Goal: Information Seeking & Learning: Learn about a topic

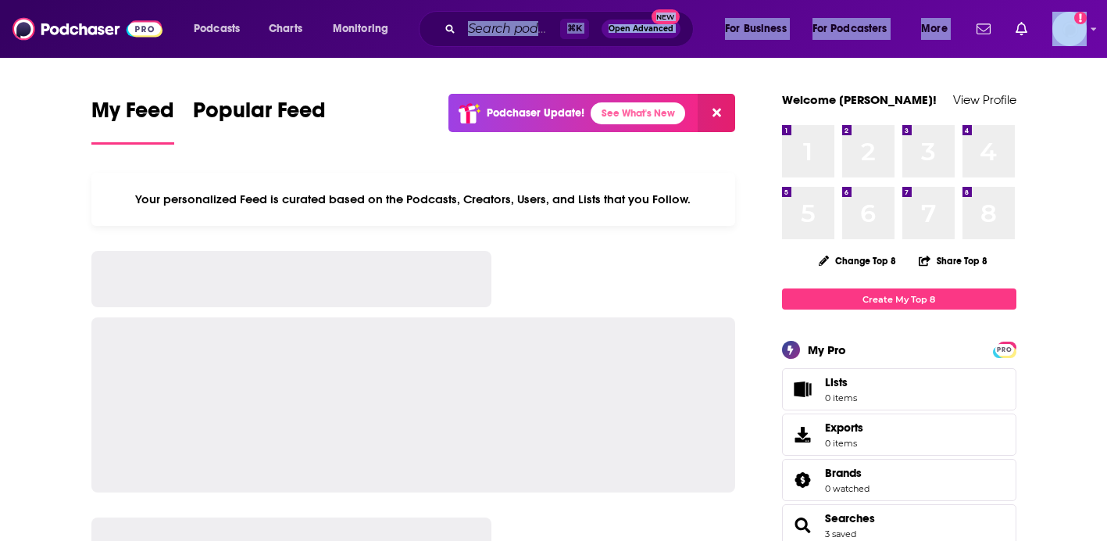
click at [522, 30] on input "Search podcasts, credits, & more..." at bounding box center [511, 28] width 98 height 25
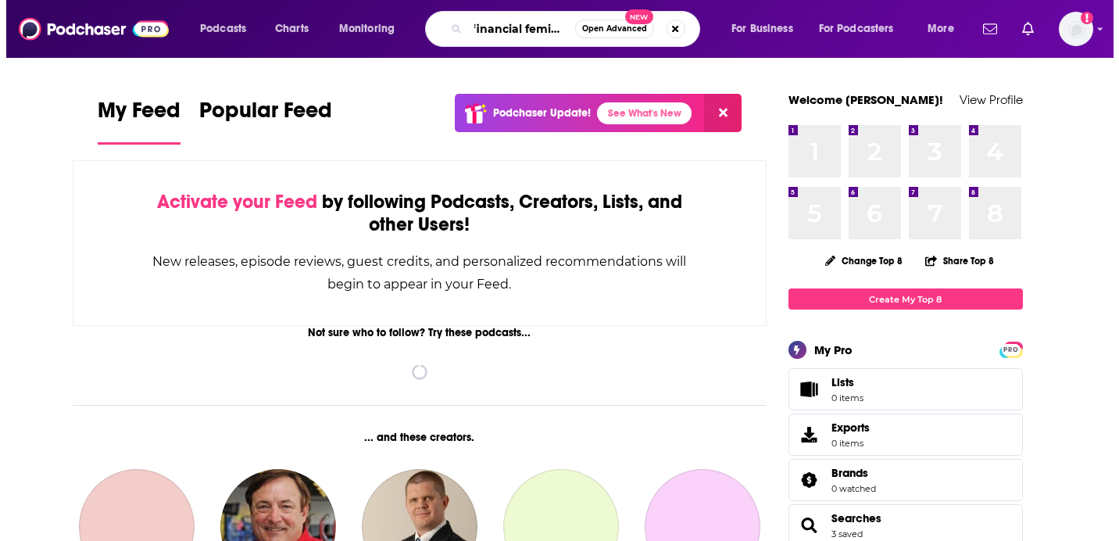
scroll to position [0, 8]
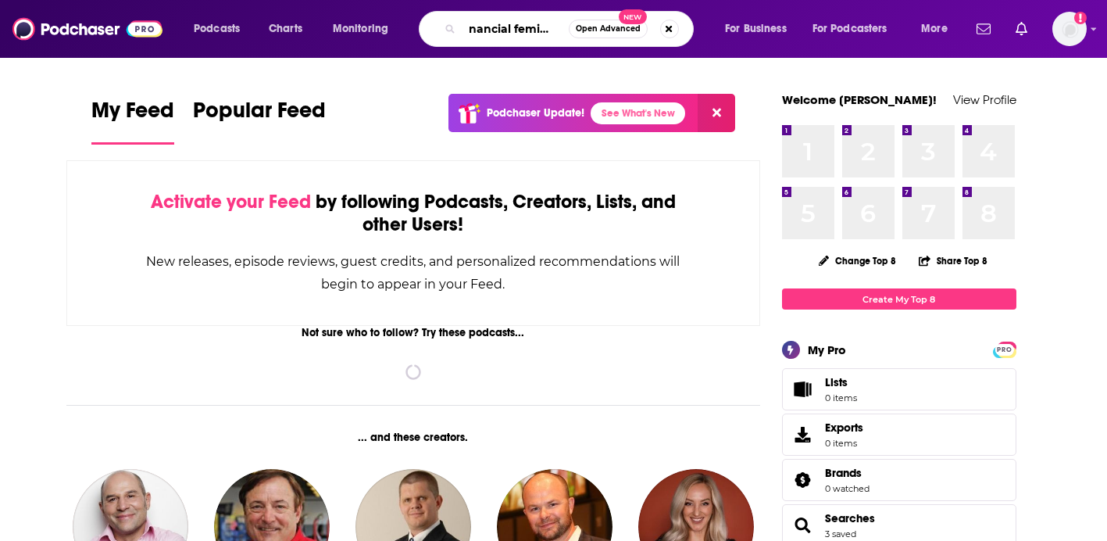
type input "financial feminist"
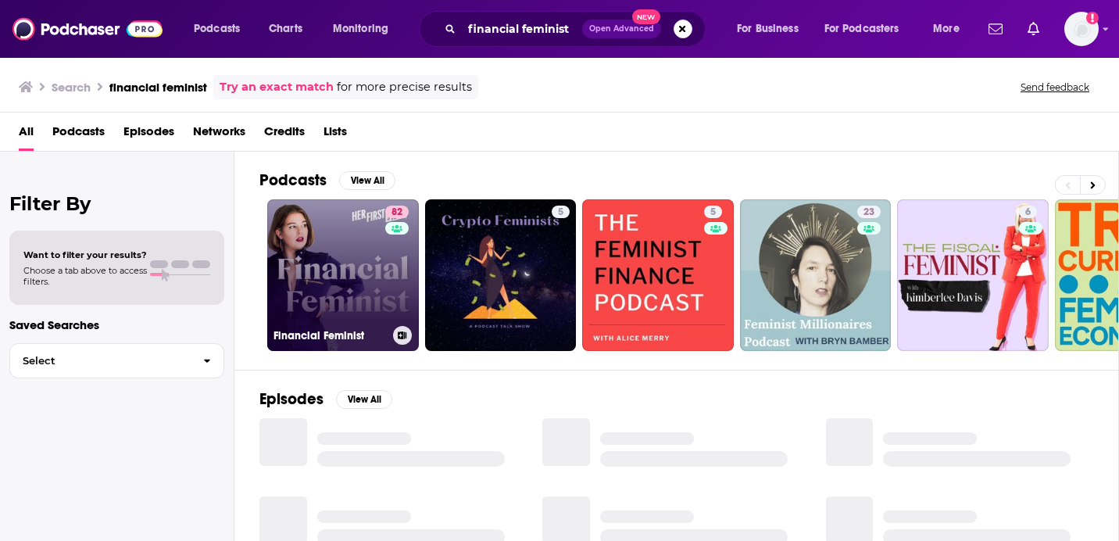
click at [276, 248] on link "82 Financial Feminist" at bounding box center [343, 275] width 152 height 152
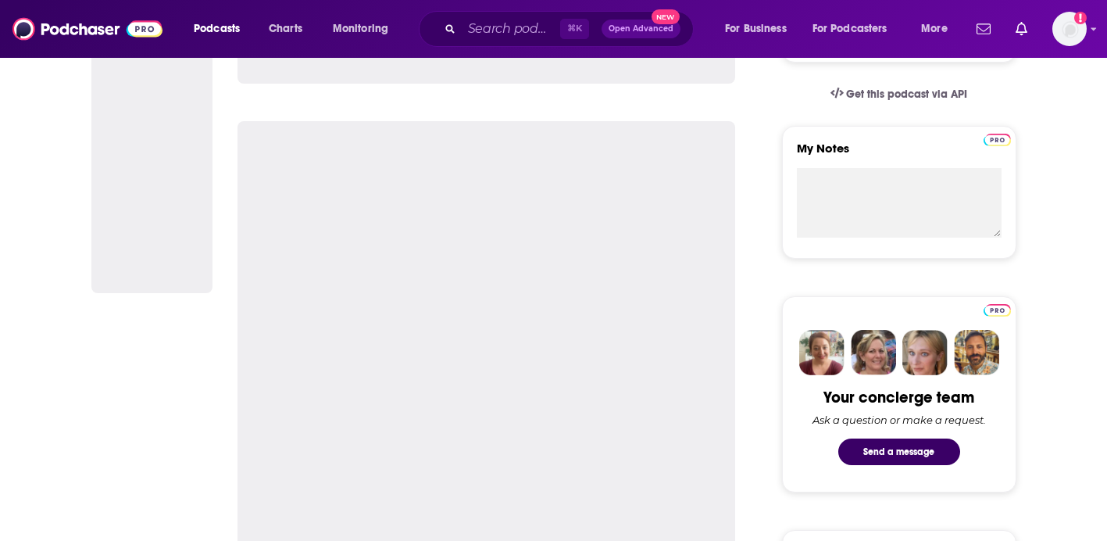
scroll to position [252, 0]
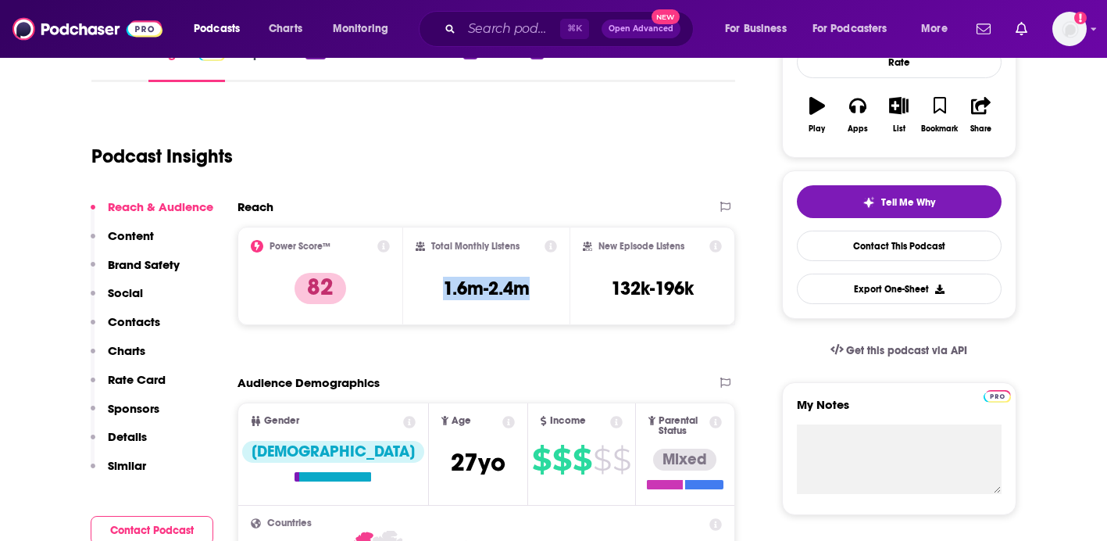
drag, startPoint x: 434, startPoint y: 292, endPoint x: 536, endPoint y: 294, distance: 101.6
click at [536, 294] on div "Total Monthly Listens 1.6m-2.4m" at bounding box center [486, 276] width 141 height 72
copy h3 "1.6m-2.4m"
click at [528, 318] on div "Total Monthly Listens 1.6m-2.4m" at bounding box center [486, 276] width 166 height 98
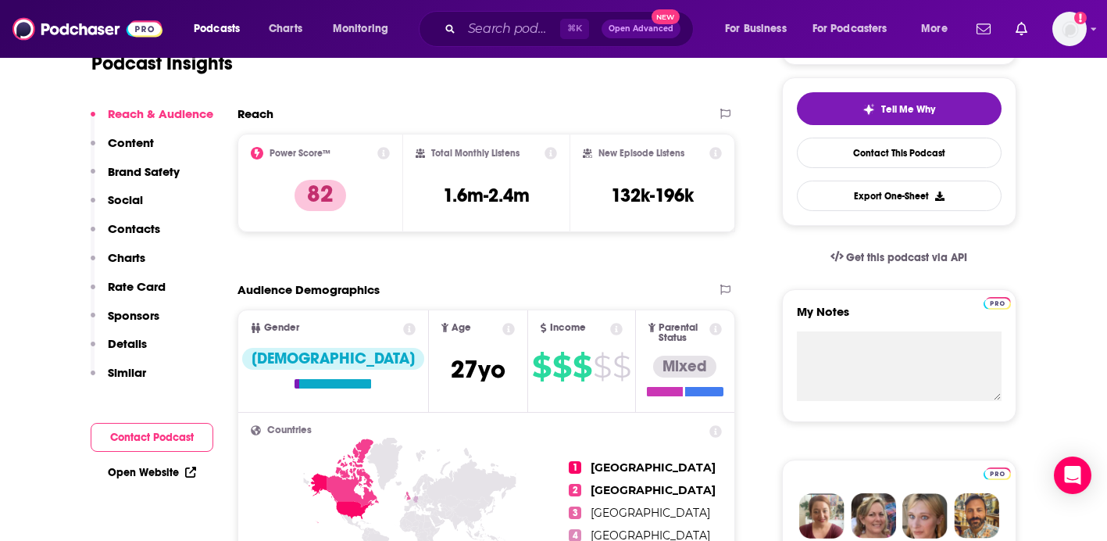
scroll to position [111, 0]
